Goal: Find specific page/section: Find specific page/section

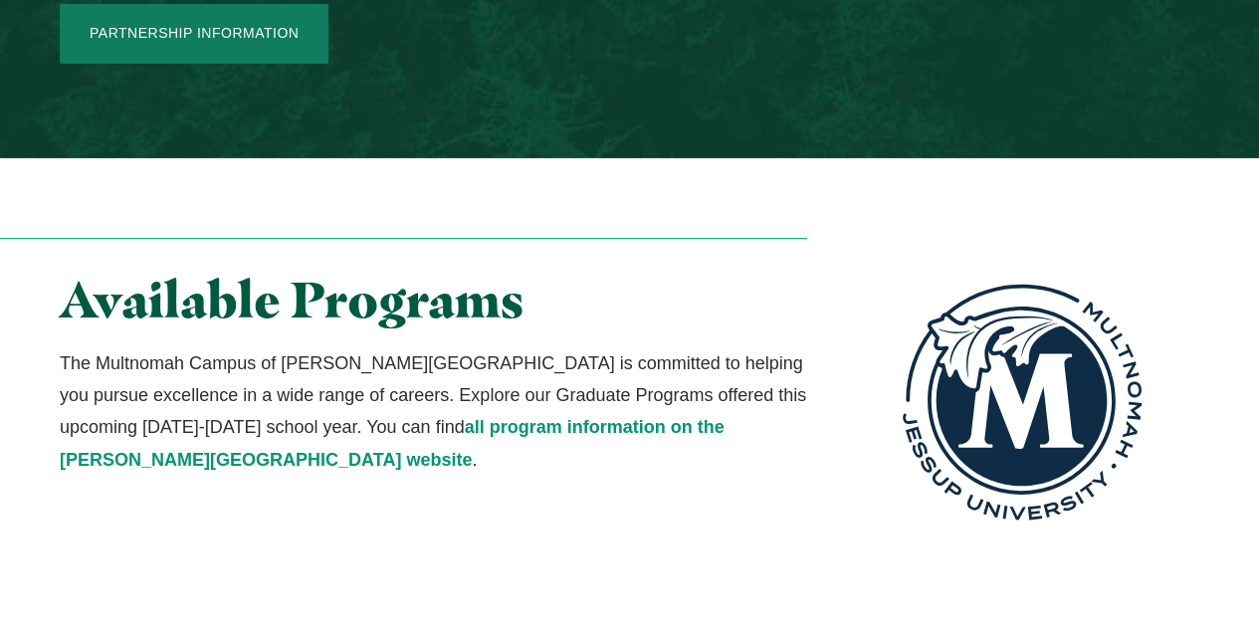
scroll to position [3510, 0]
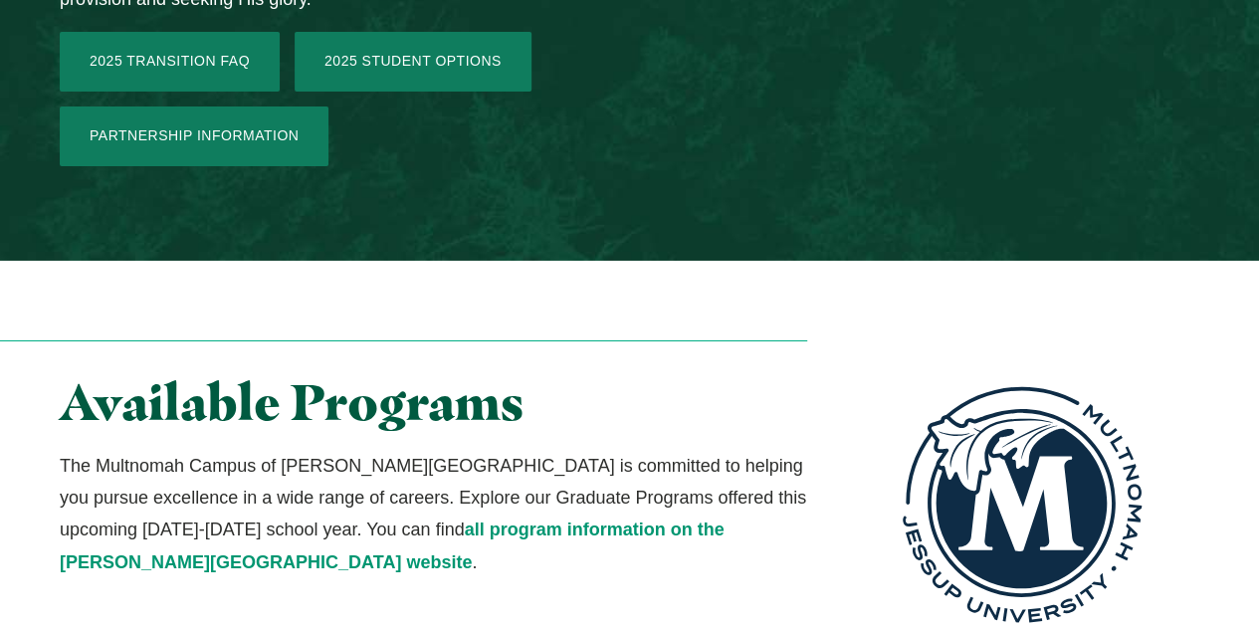
scroll to position [3408, 0]
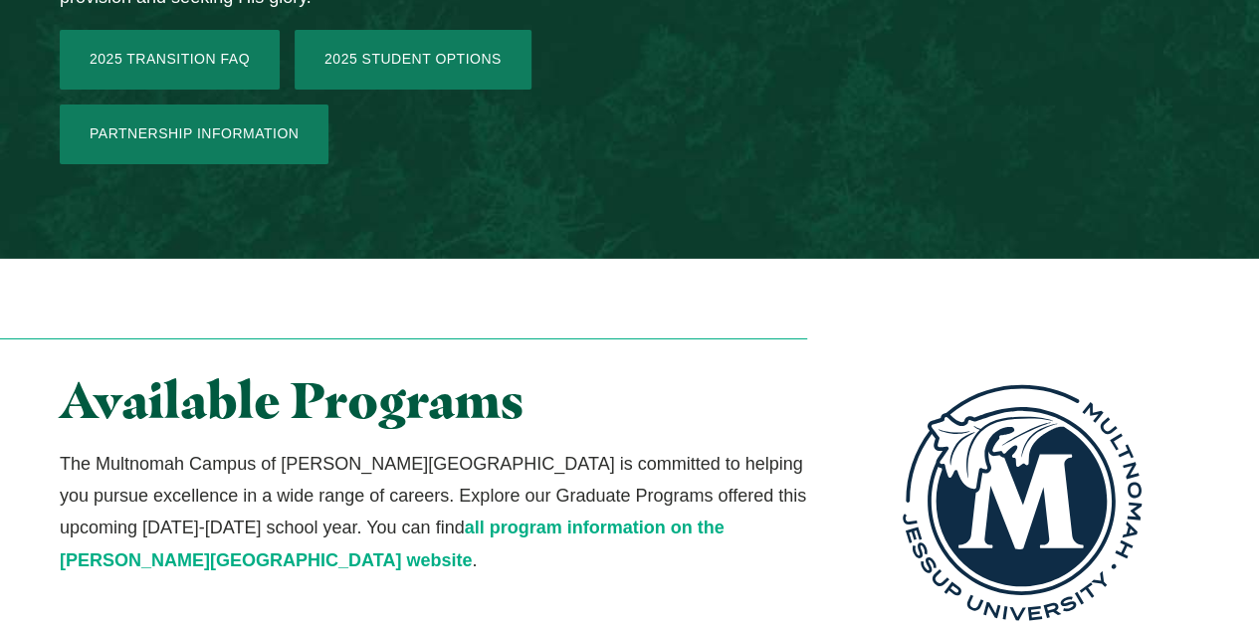
click at [474, 517] on link "all program information on the Jessup University website" at bounding box center [392, 543] width 665 height 52
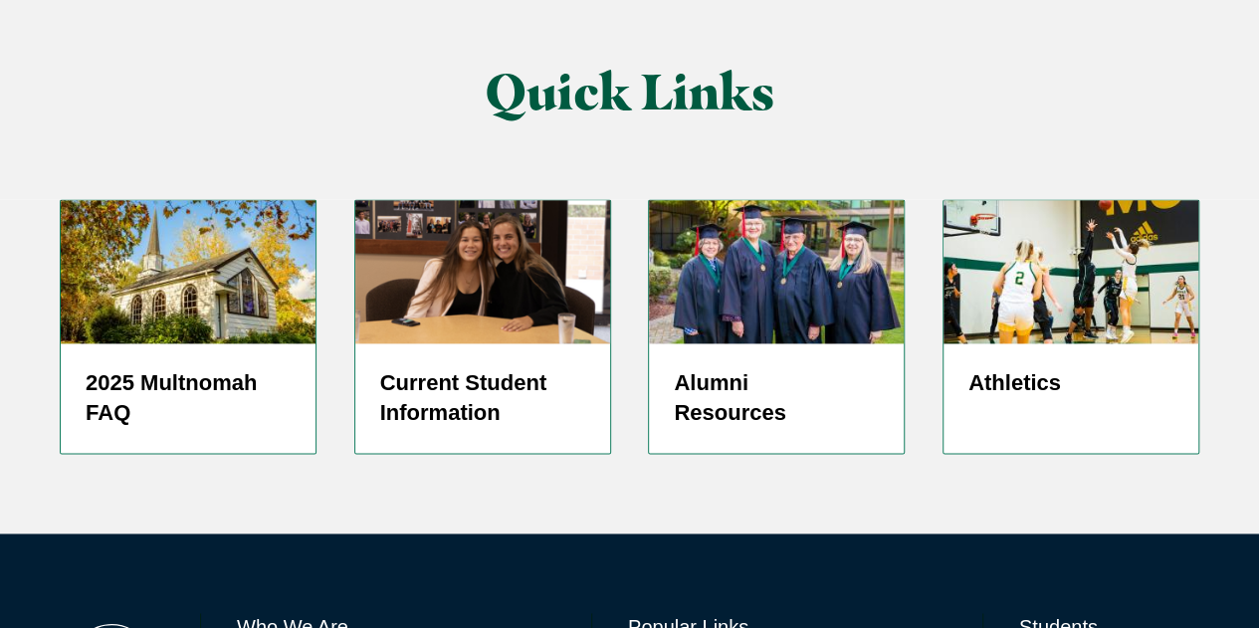
scroll to position [5009, 0]
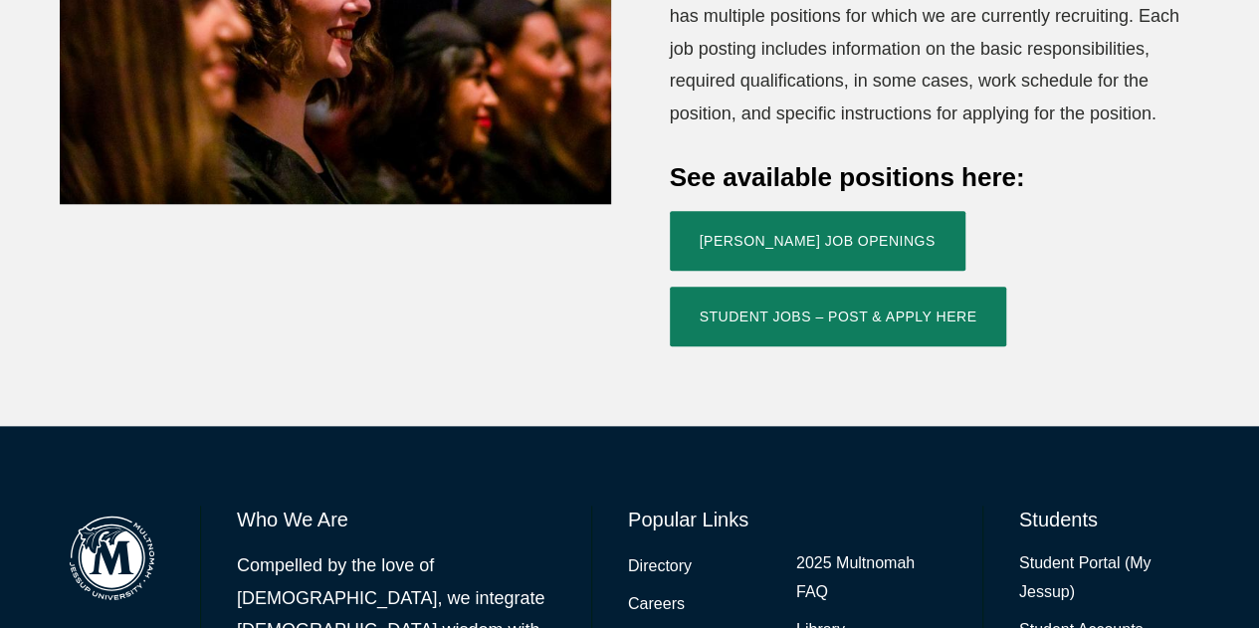
scroll to position [849, 0]
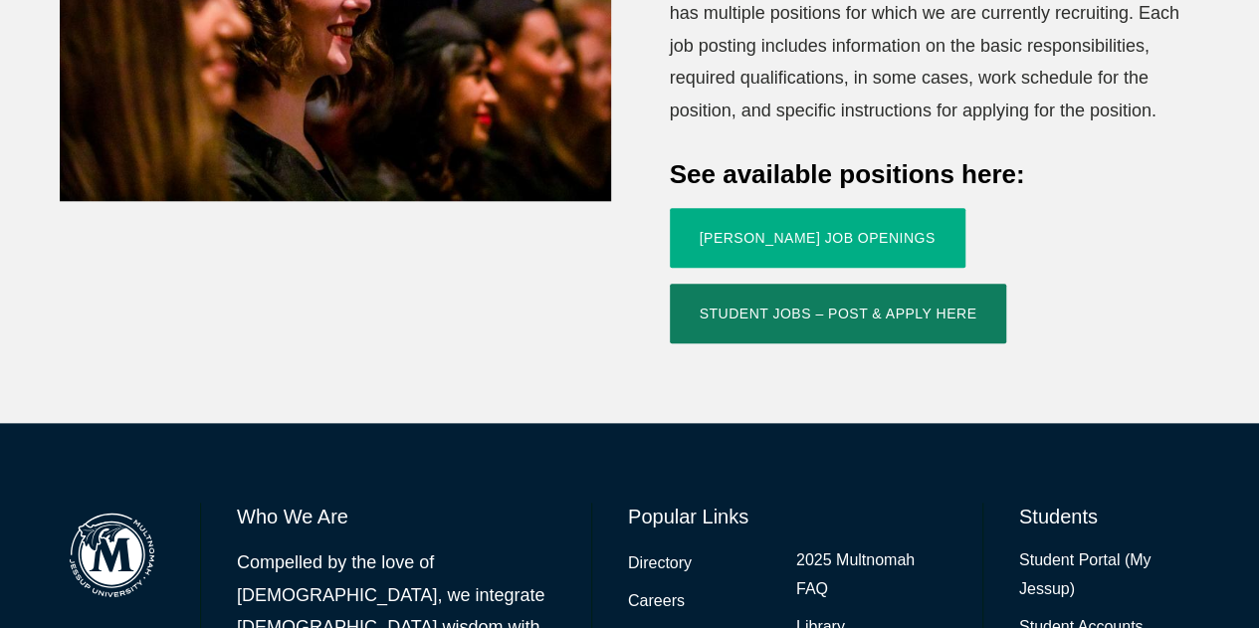
click at [814, 208] on link "[PERSON_NAME] Job Openings" at bounding box center [818, 238] width 296 height 60
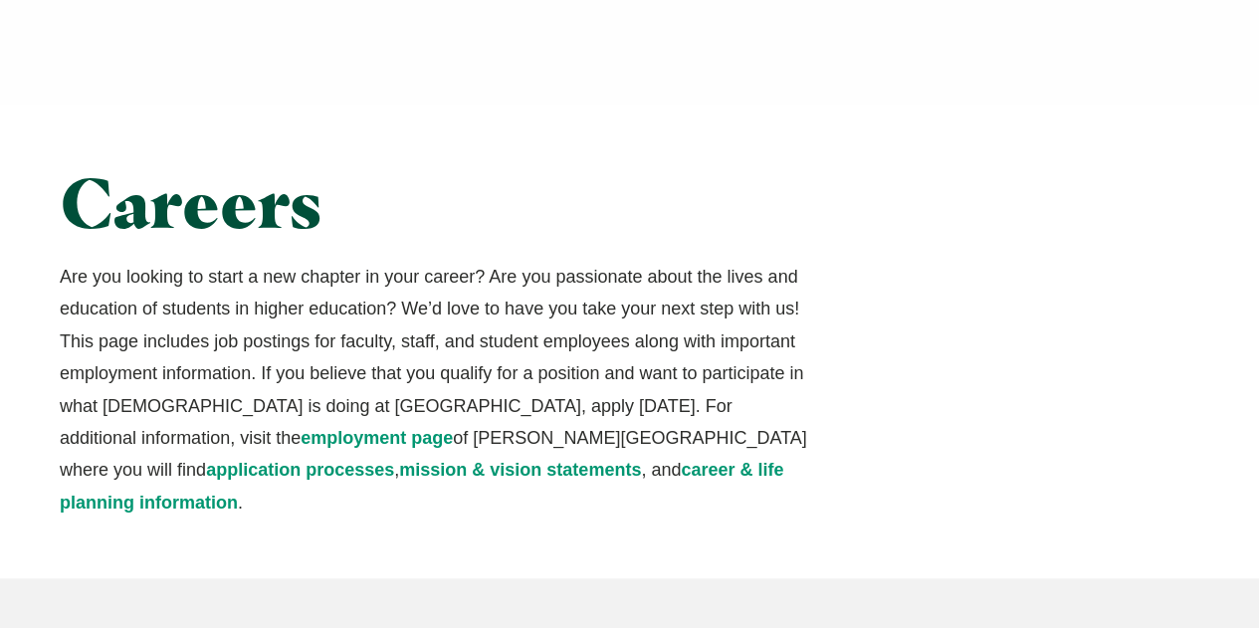
scroll to position [0, 0]
